Goal: Task Accomplishment & Management: Use online tool/utility

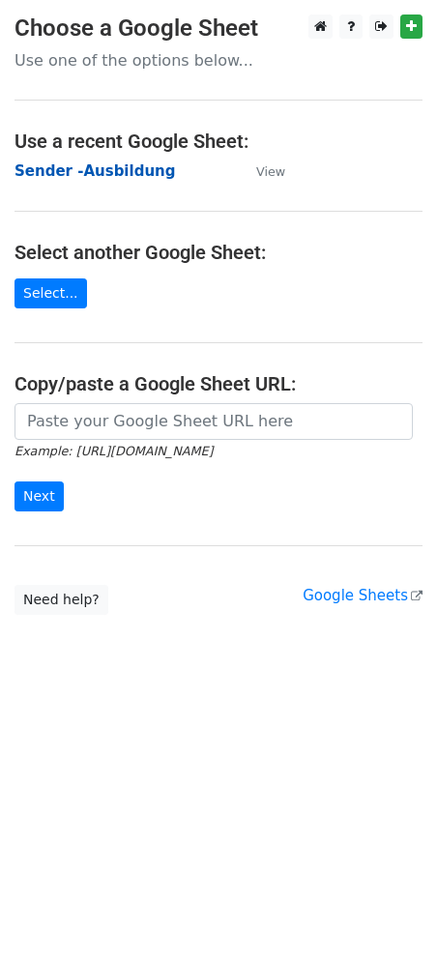
click at [83, 168] on strong "Sender -Ausbildung" at bounding box center [94, 170] width 160 height 17
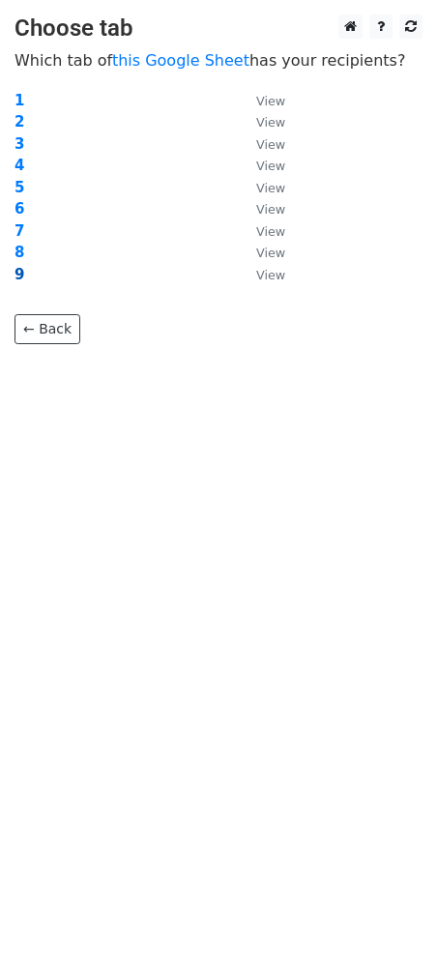
click at [22, 274] on strong "9" at bounding box center [19, 274] width 10 height 17
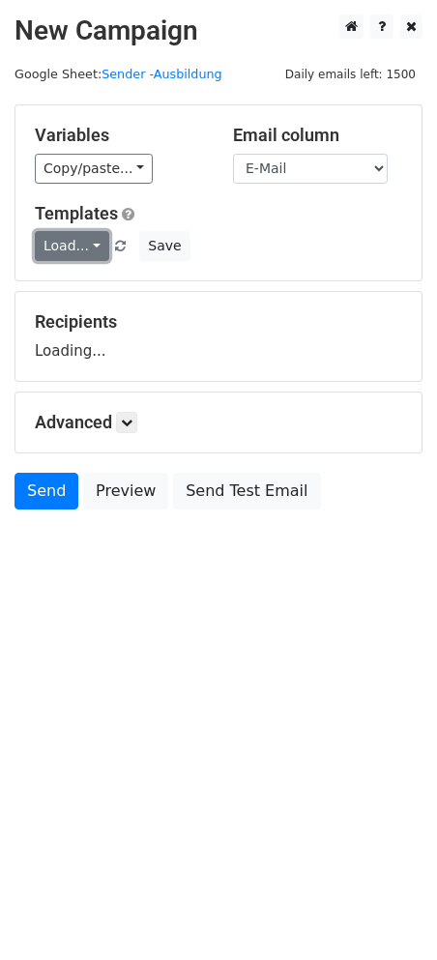
click at [85, 239] on link "Load..." at bounding box center [72, 246] width 74 height 30
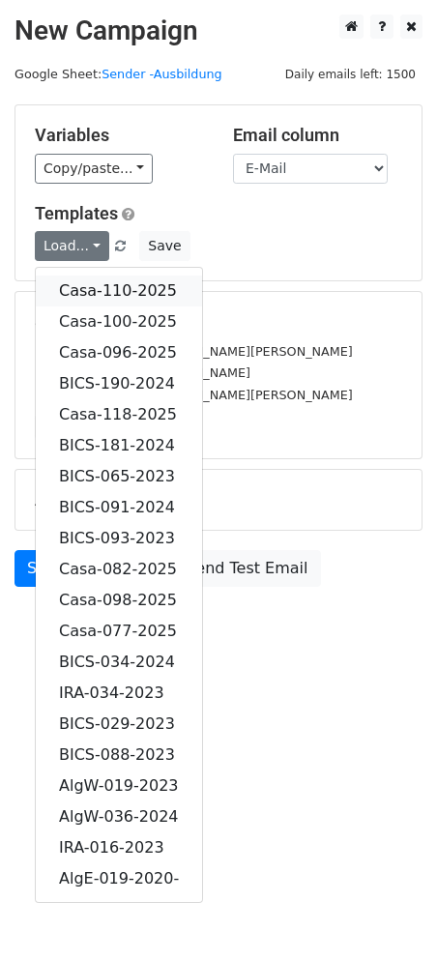
click at [133, 280] on link "Casa-110-2025" at bounding box center [119, 290] width 166 height 31
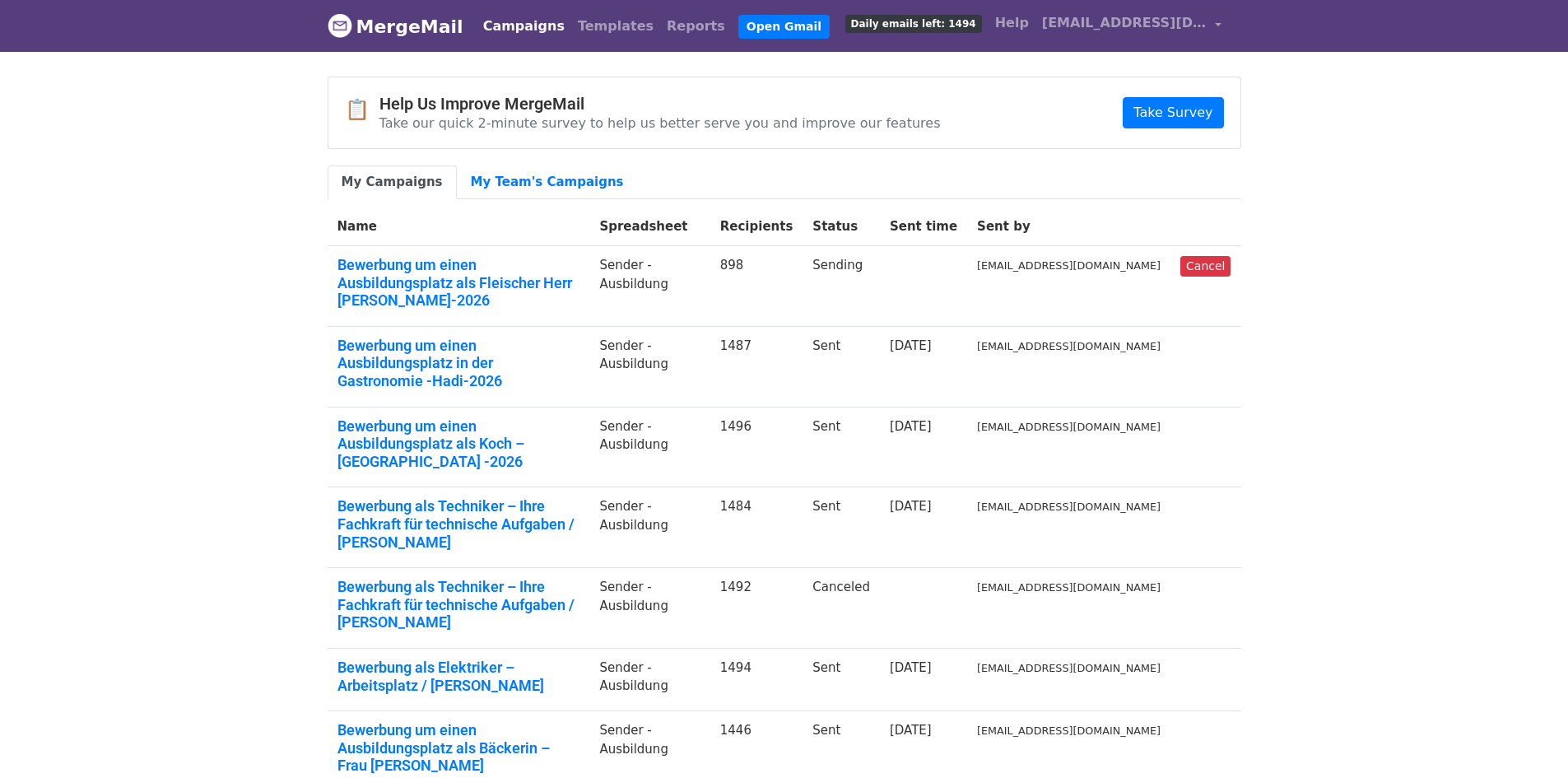
click at [1391, 216] on body "MergeMail Campaigns Templates Reports Open Gmail Daily emails left: 1494 Help c…" at bounding box center [784, 579] width 1568 height 1160
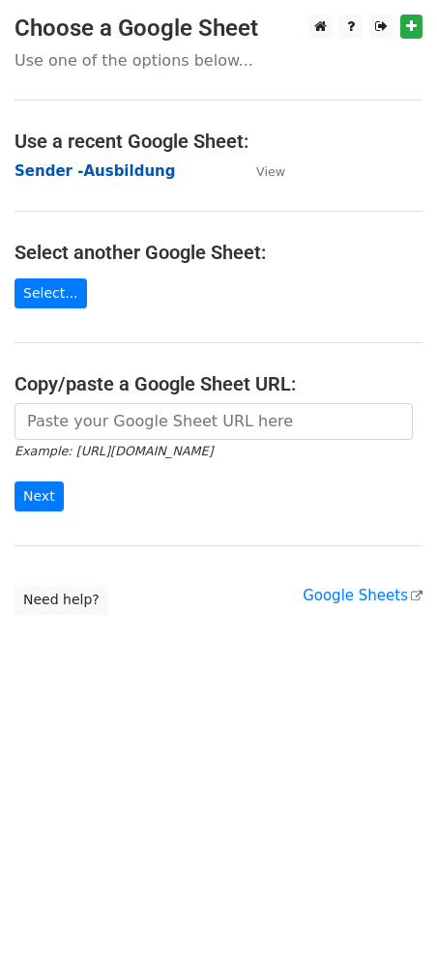
click at [105, 163] on strong "Sender -Ausbildung" at bounding box center [94, 170] width 160 height 17
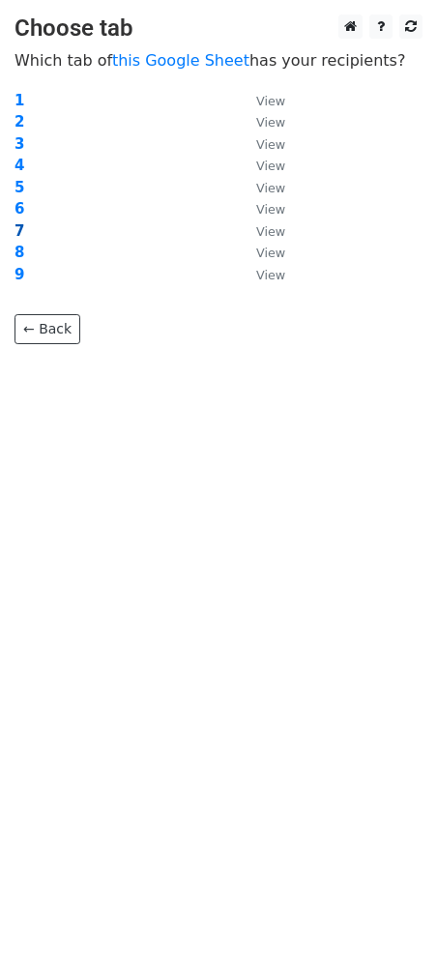
click at [16, 223] on strong "7" at bounding box center [19, 230] width 10 height 17
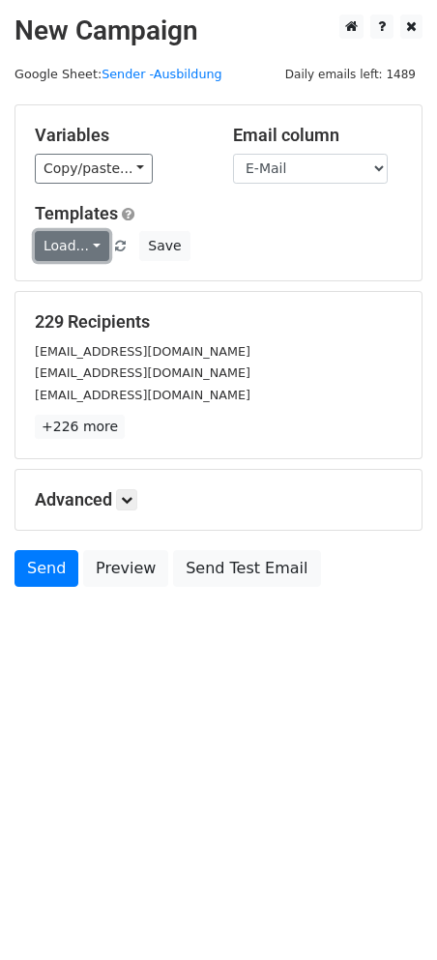
click at [80, 244] on link "Load..." at bounding box center [72, 246] width 74 height 30
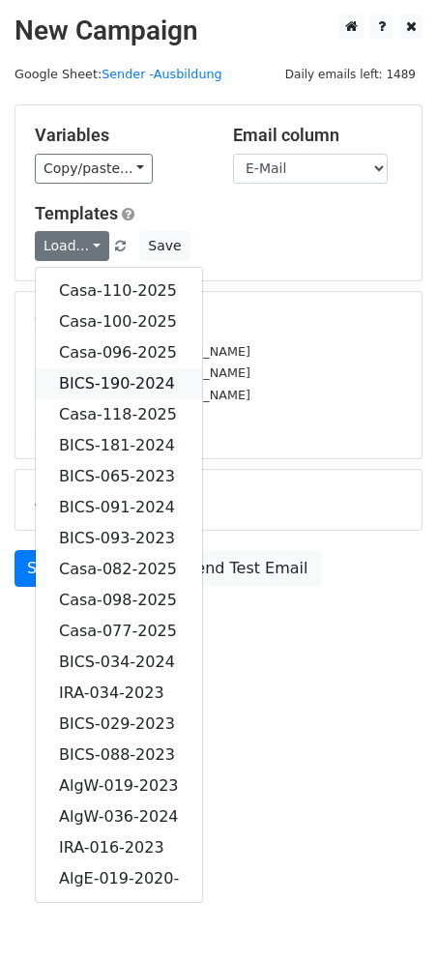
click at [143, 373] on link "BICS-190-2024" at bounding box center [119, 383] width 166 height 31
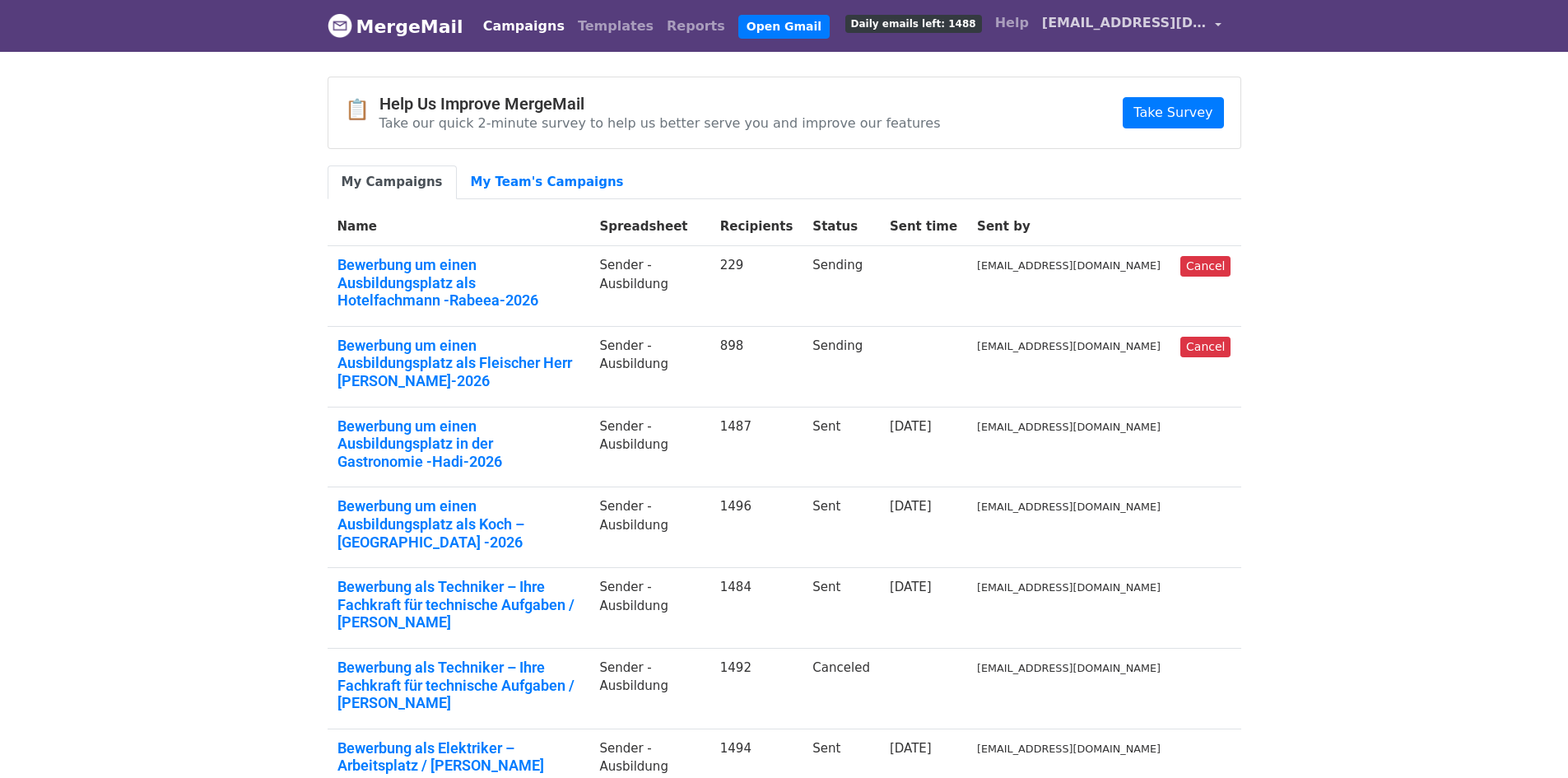
drag, startPoint x: 1213, startPoint y: 21, endPoint x: 1192, endPoint y: 34, distance: 24.7
click at [1213, 21] on link "[EMAIL_ADDRESS][DOMAIN_NAME]" at bounding box center [1132, 26] width 192 height 38
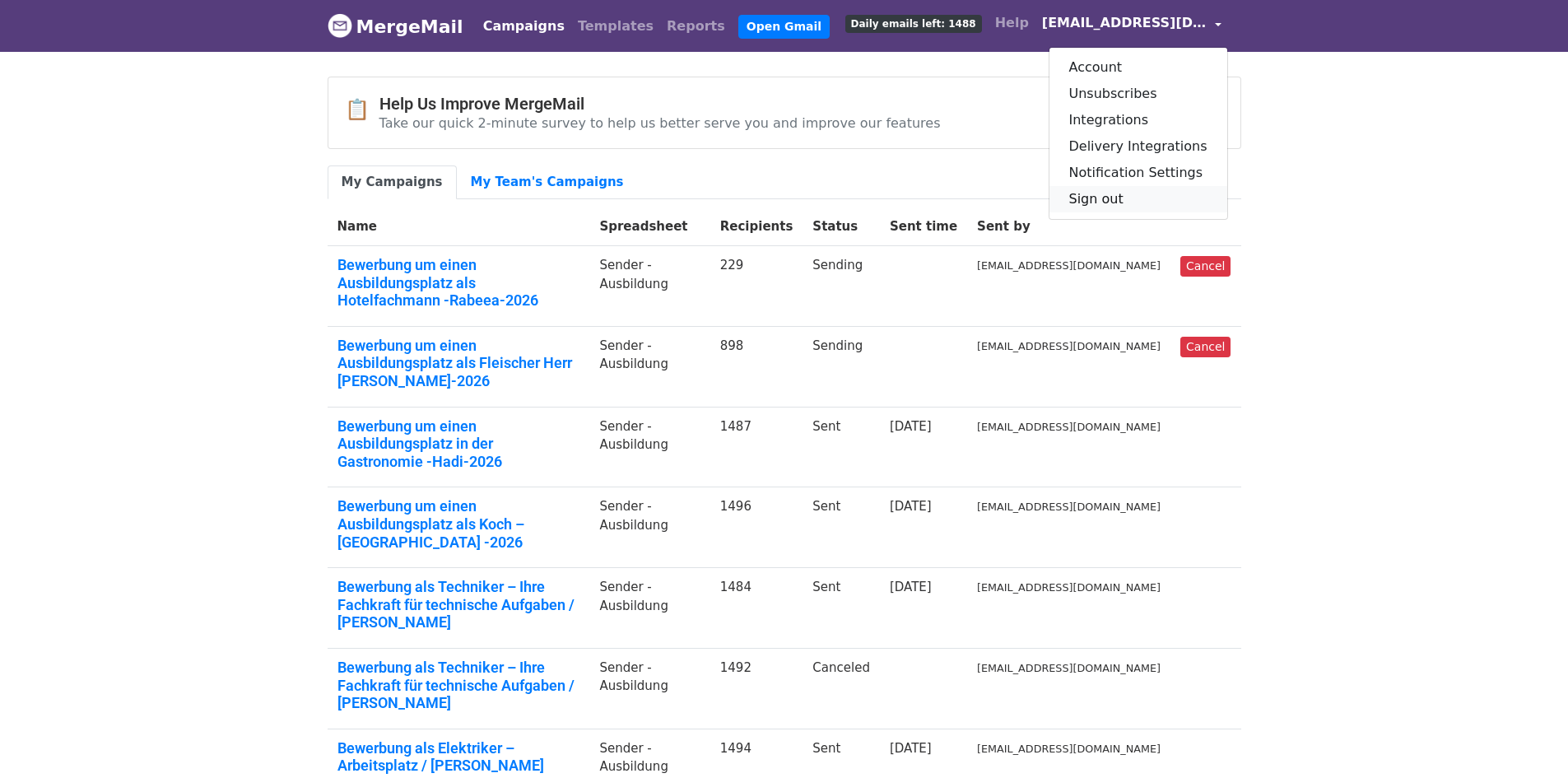
drag, startPoint x: 1121, startPoint y: 203, endPoint x: 1021, endPoint y: 73, distance: 164.0
click at [1120, 203] on link "Sign out" at bounding box center [1138, 199] width 178 height 26
